Goal: Task Accomplishment & Management: Manage account settings

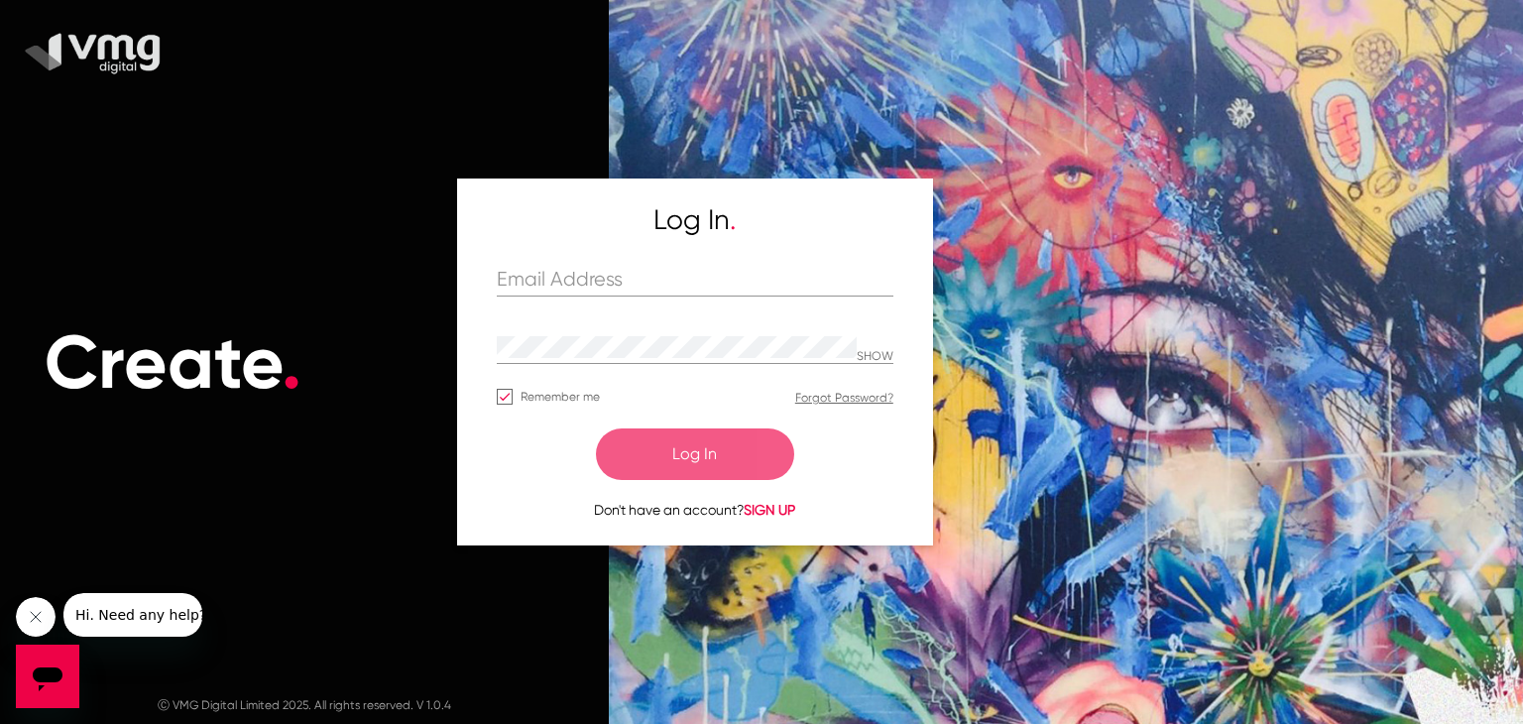
click at [543, 261] on div "Log In . SHOW Remember me Forgot Password? Log In Don't have an account? SIGN UP" at bounding box center [695, 361] width 397 height 317
click at [531, 281] on input "text" at bounding box center [695, 280] width 397 height 23
type input "[PERSON_NAME][EMAIL_ADDRESS][DOMAIN_NAME]"
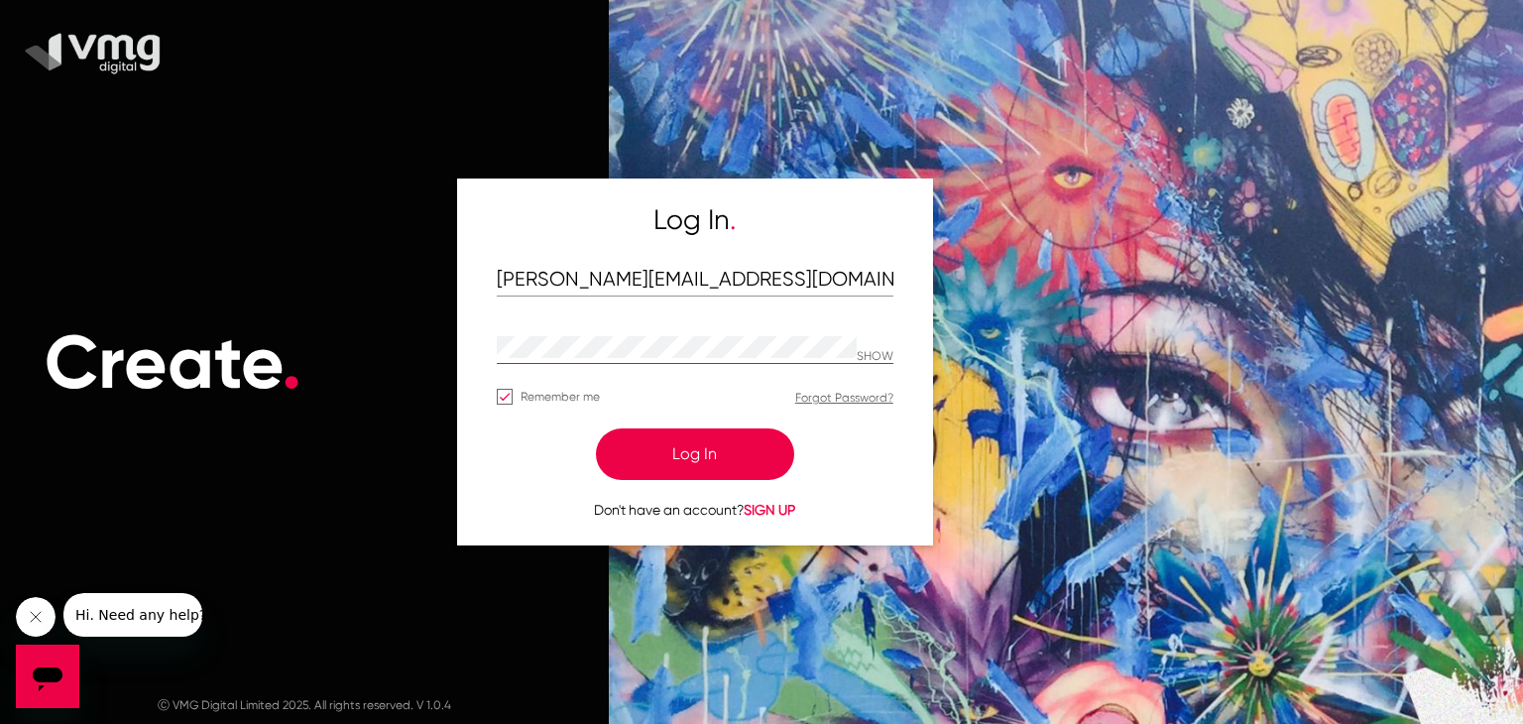
click at [889, 351] on p "SHOW" at bounding box center [875, 357] width 37 height 14
click at [889, 351] on p "HIDE" at bounding box center [881, 357] width 26 height 14
click at [699, 464] on button "Log In" at bounding box center [695, 454] width 198 height 52
